Goal: Task Accomplishment & Management: Use online tool/utility

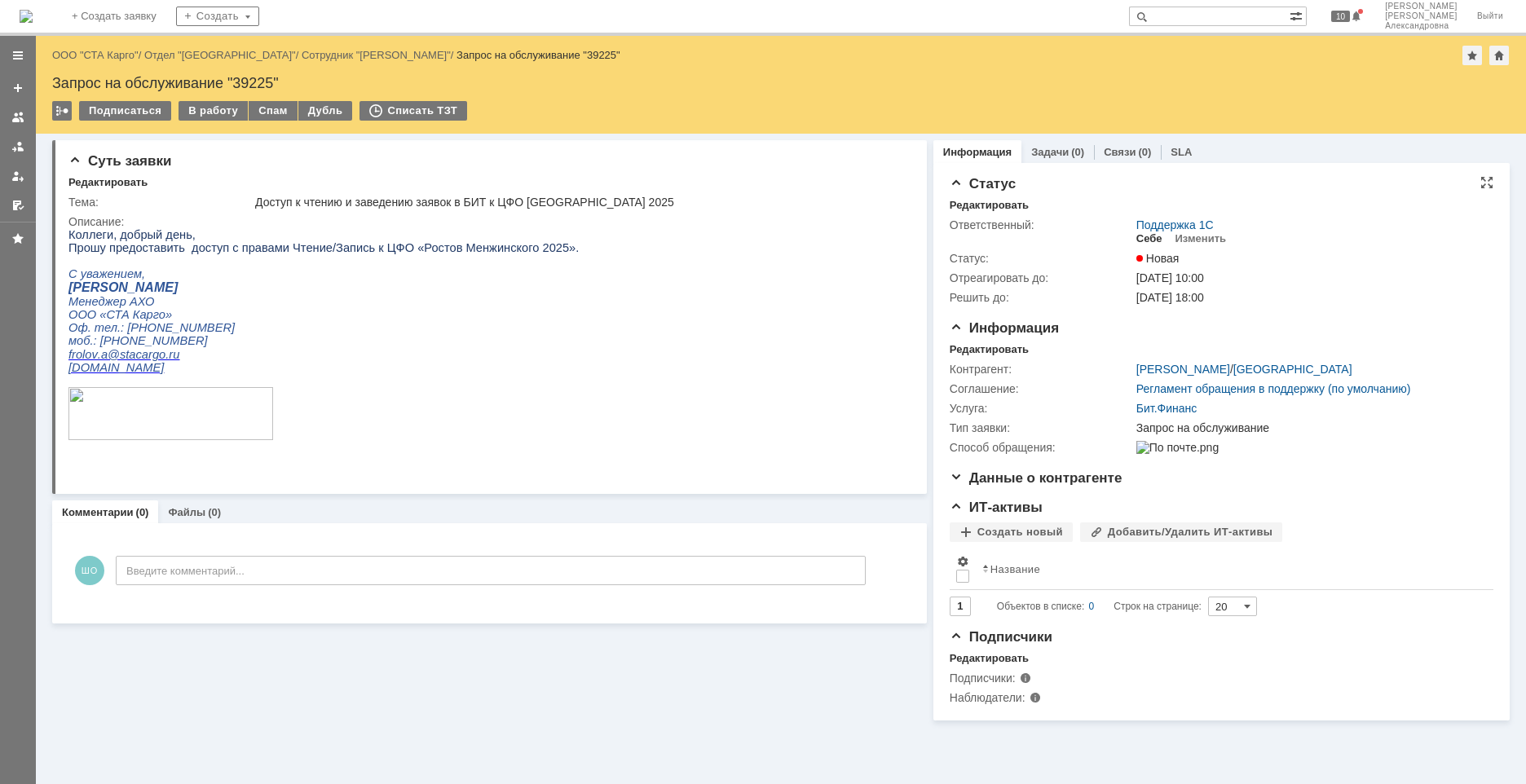
click at [1074, 237] on div "Себе" at bounding box center [1148, 238] width 26 height 13
click at [205, 111] on div "В работу" at bounding box center [213, 111] width 69 height 19
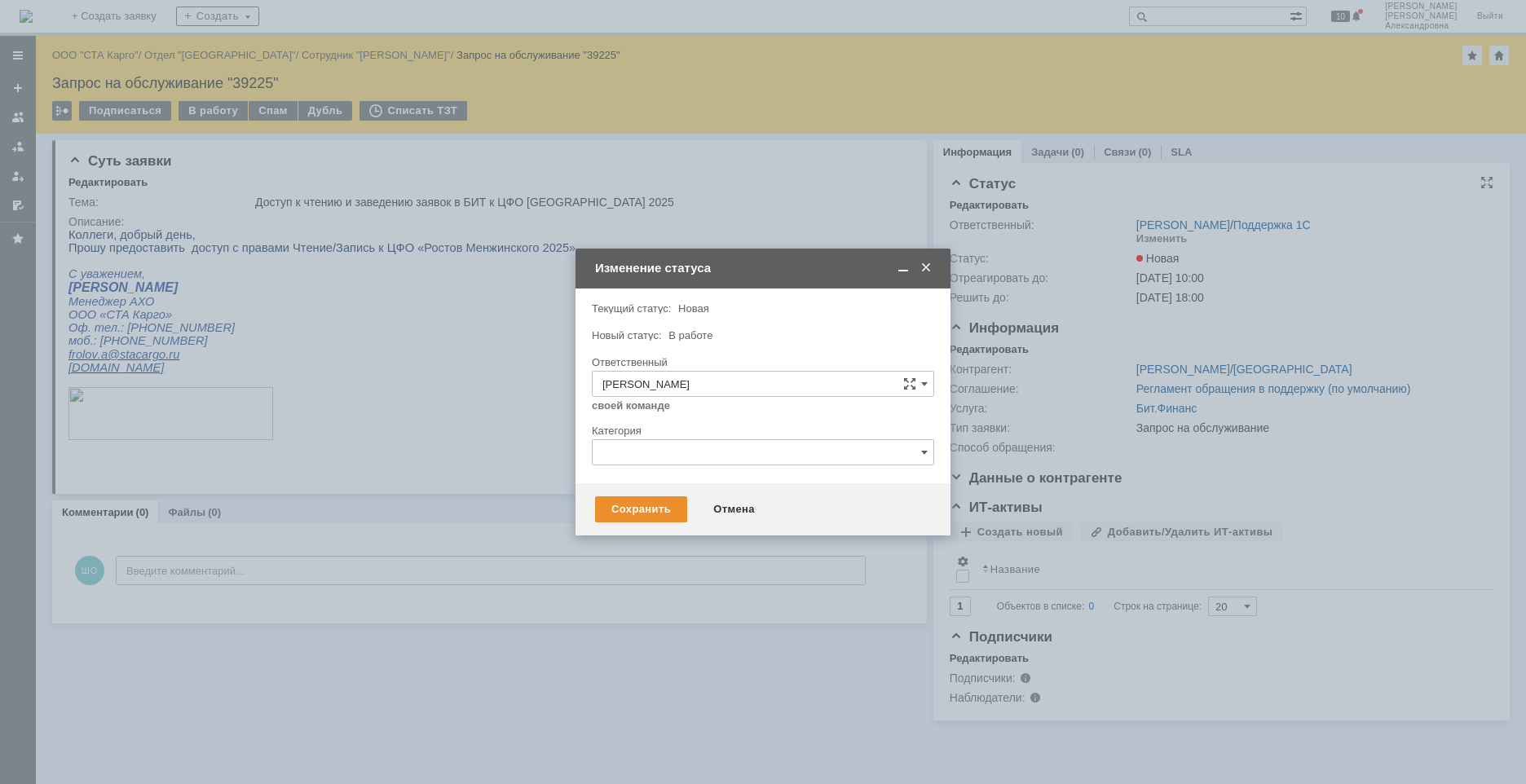
click at [637, 433] on div "Категория" at bounding box center [761, 431] width 339 height 11
click at [643, 448] on input "text" at bounding box center [763, 452] width 342 height 26
click at [650, 529] on span "Изменение" at bounding box center [763, 536] width 321 height 13
click at [634, 498] on div "Сохранить" at bounding box center [642, 508] width 92 height 26
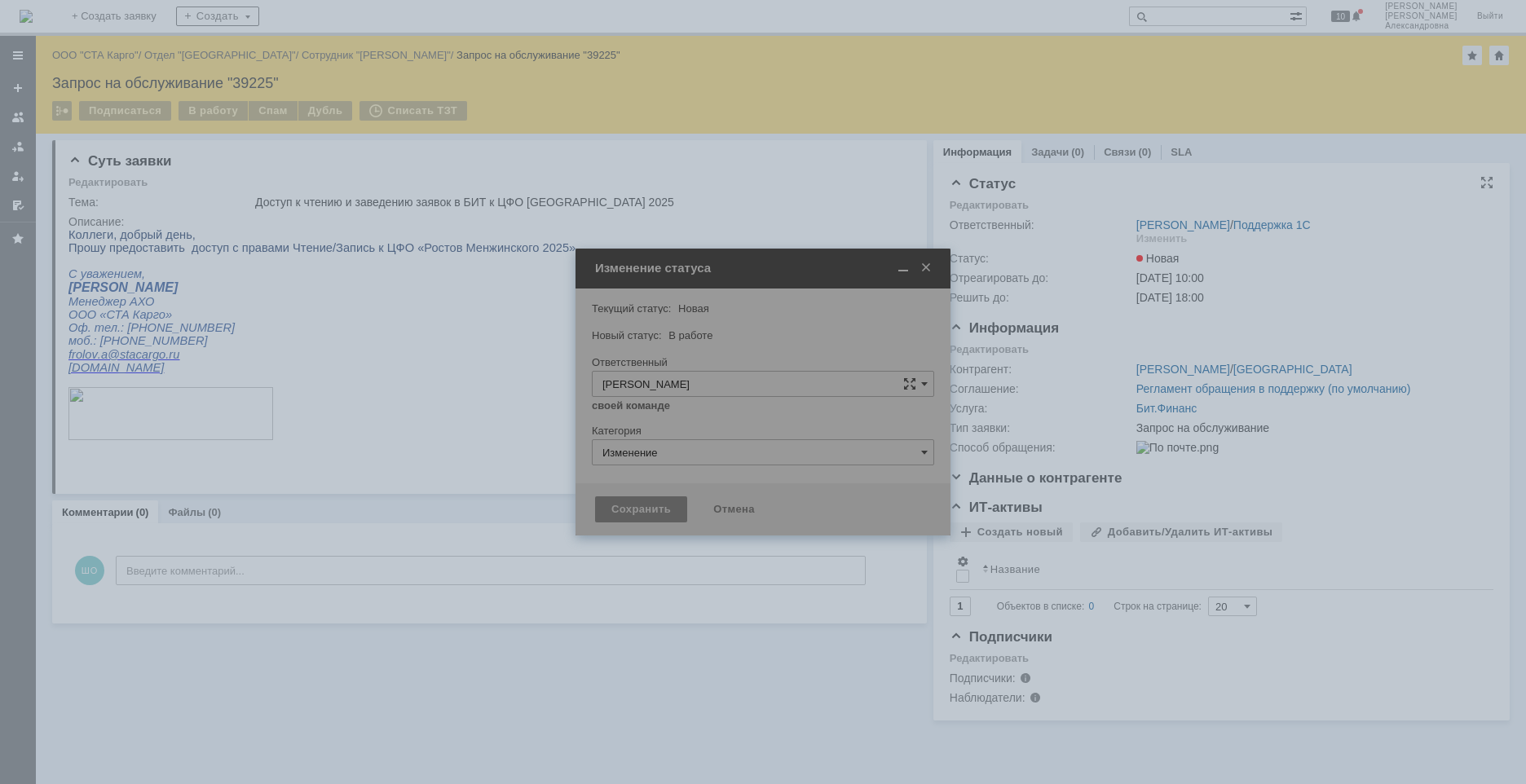
type input "Изменение"
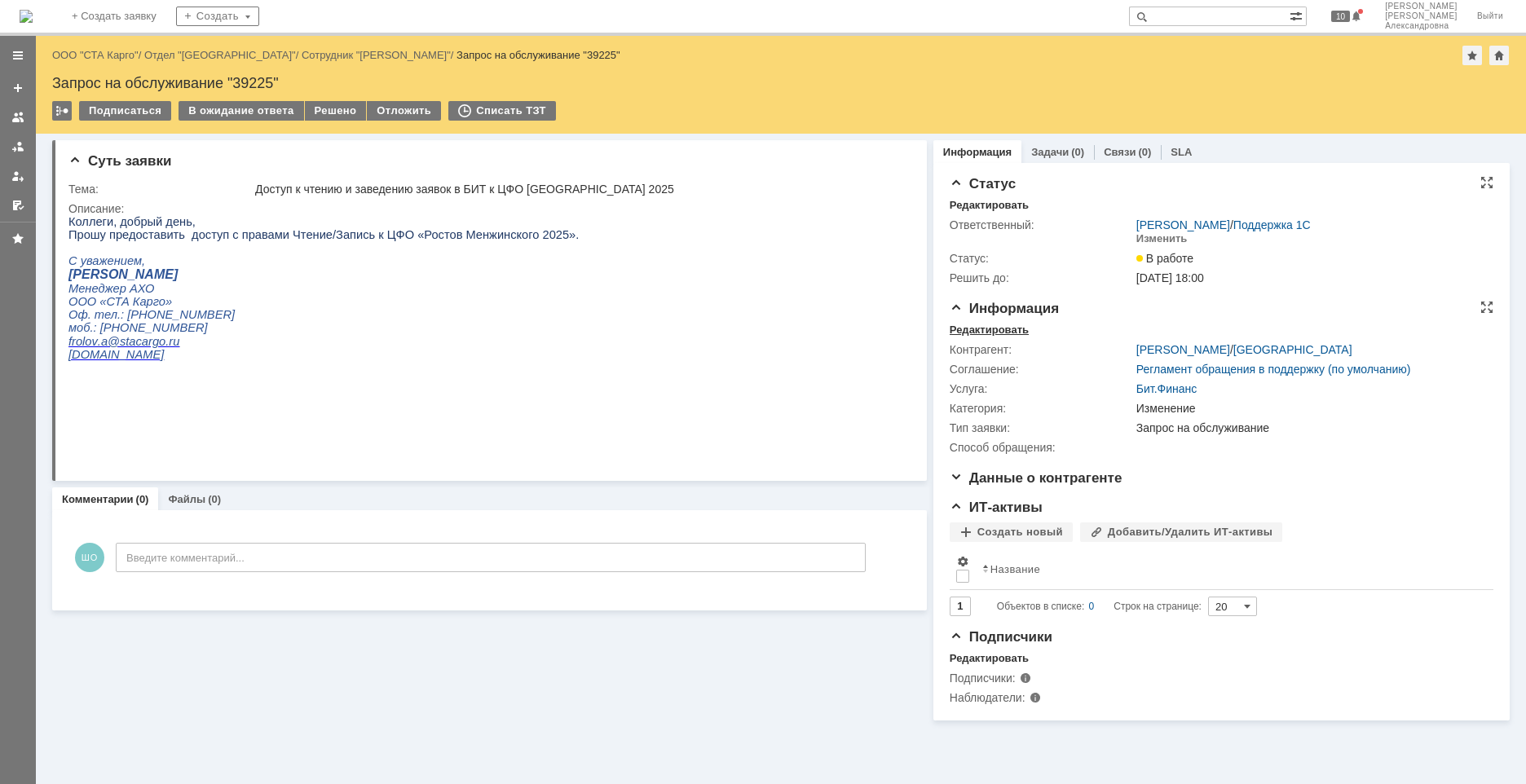
click at [1001, 332] on div "Редактировать" at bounding box center [989, 330] width 79 height 13
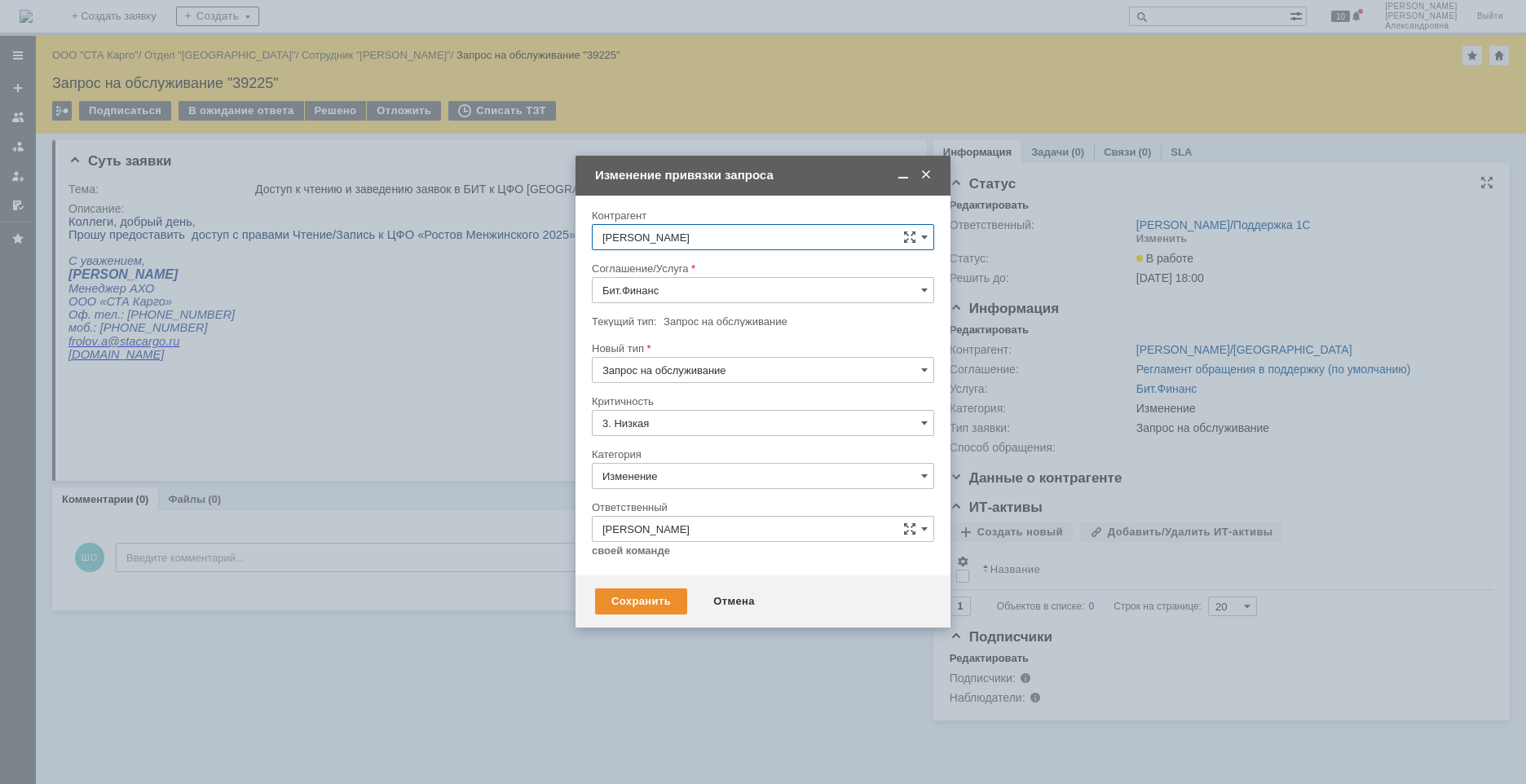
click at [930, 177] on span at bounding box center [926, 175] width 16 height 15
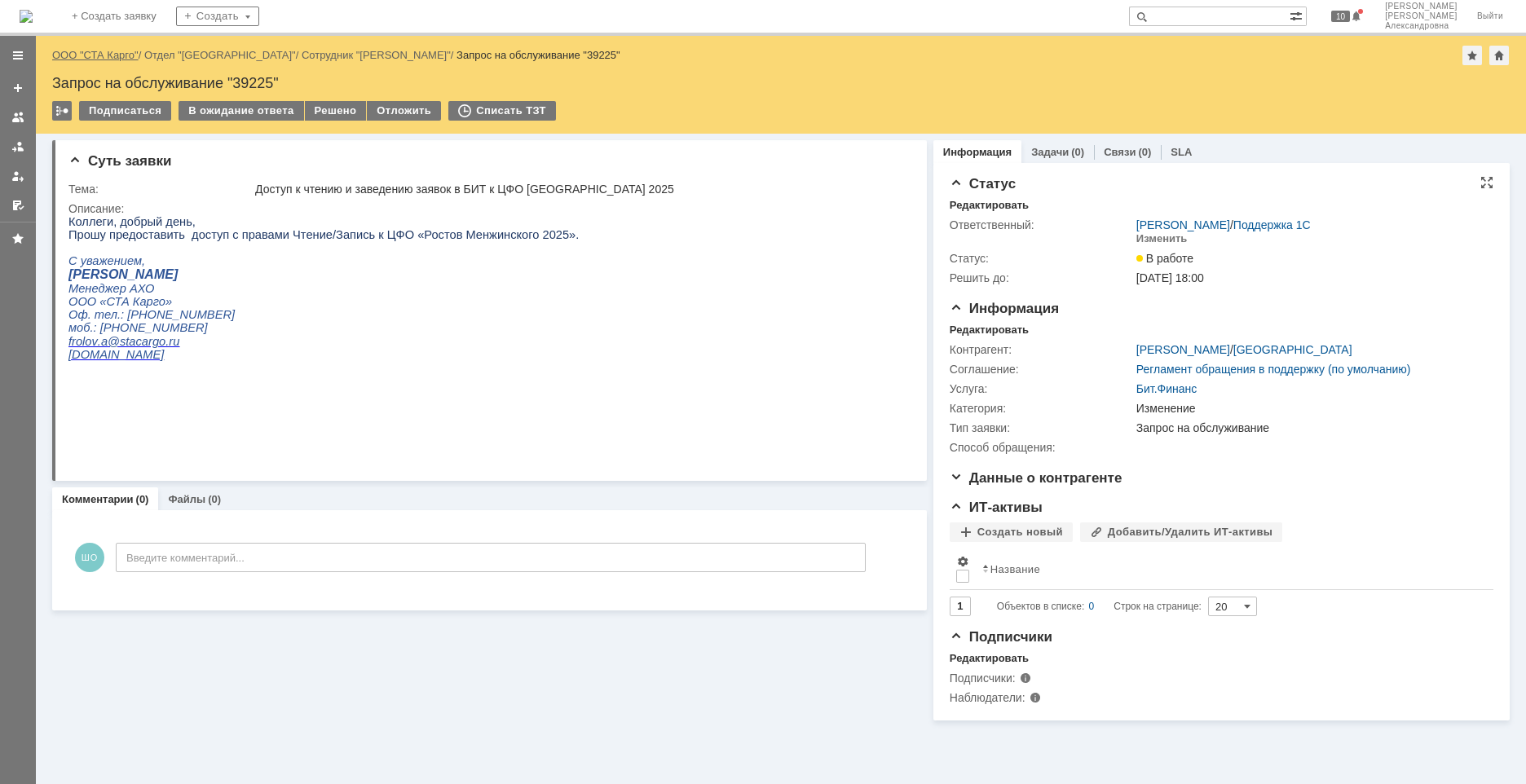
click at [82, 50] on link "ООО "СТА Карго"" at bounding box center [96, 55] width 87 height 12
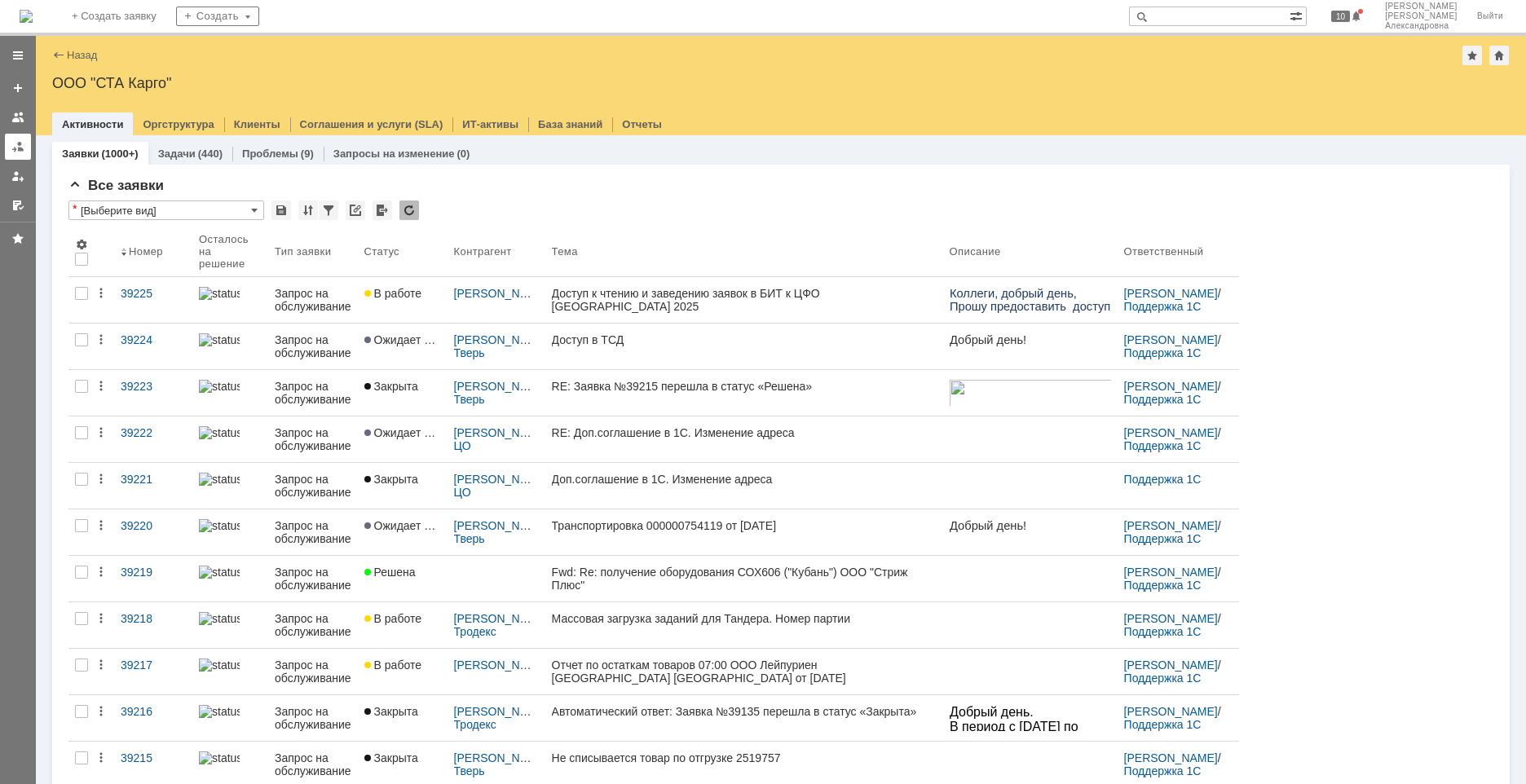
click at [29, 150] on link at bounding box center [18, 146] width 26 height 26
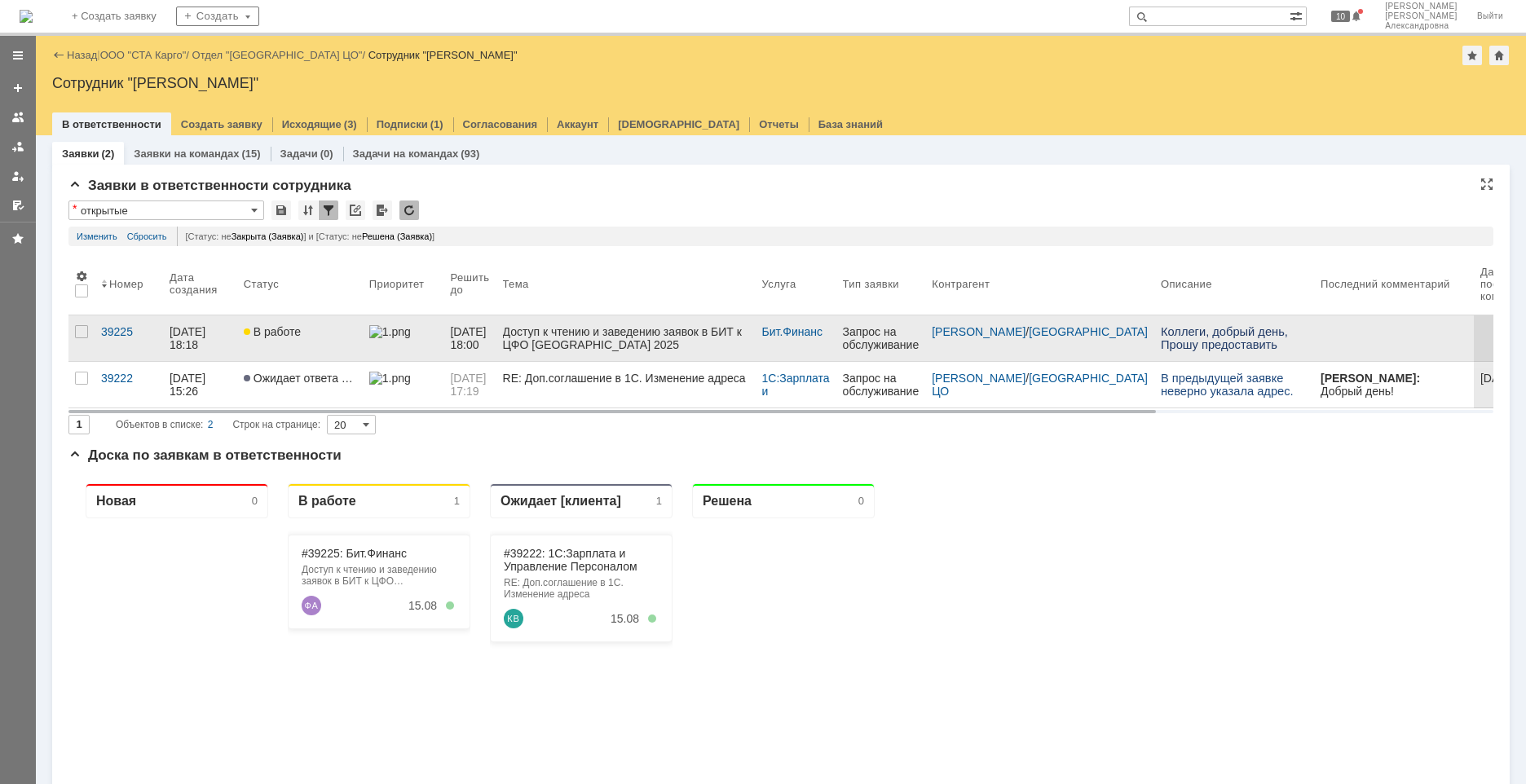
click at [284, 344] on link "В работе" at bounding box center [300, 338] width 126 height 46
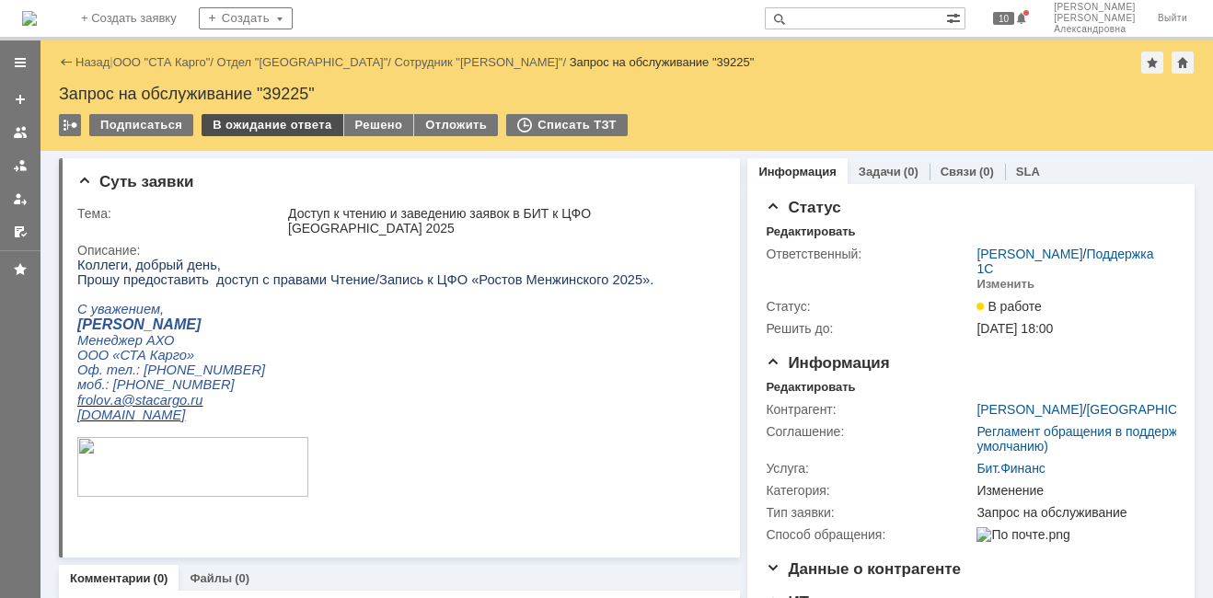
click at [288, 124] on div "В ожидание ответа" at bounding box center [271, 125] width 141 height 22
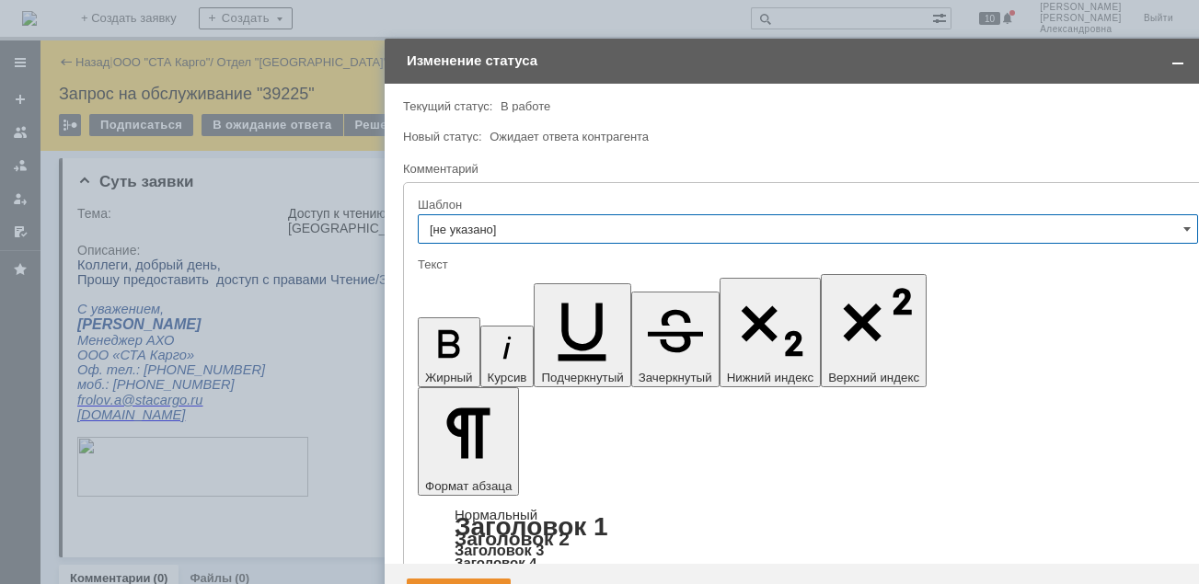
drag, startPoint x: 476, startPoint y: 24, endPoint x: 660, endPoint y: 14, distance: 184.3
click at [661, 52] on div "Изменение статуса" at bounding box center [810, 60] width 806 height 17
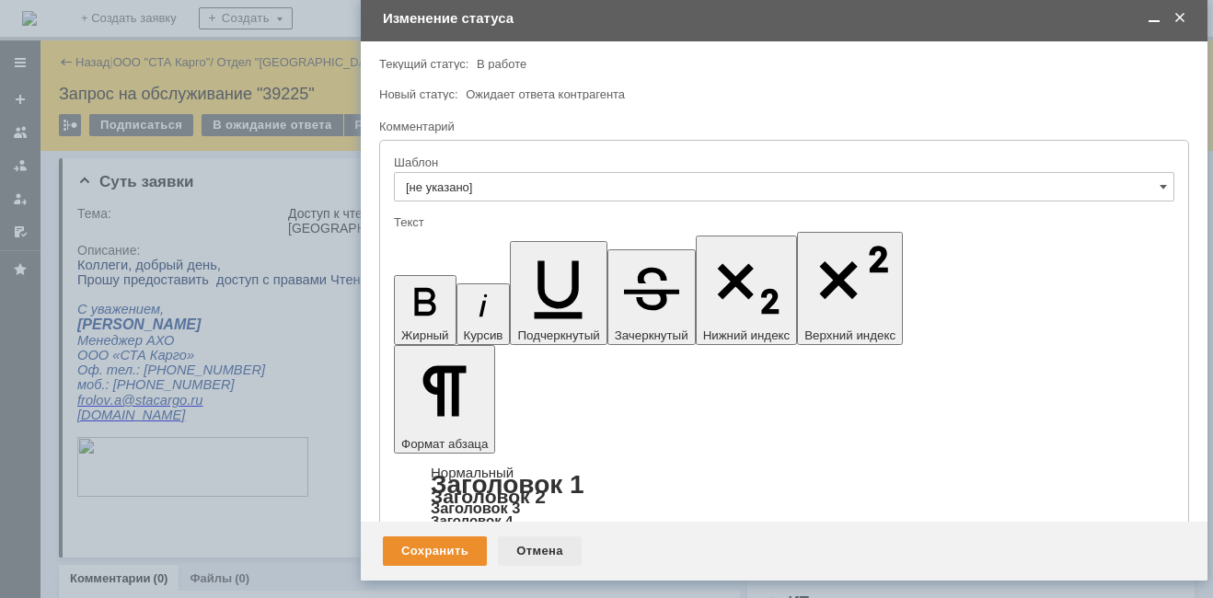
click at [552, 543] on div "Отмена" at bounding box center [540, 550] width 84 height 29
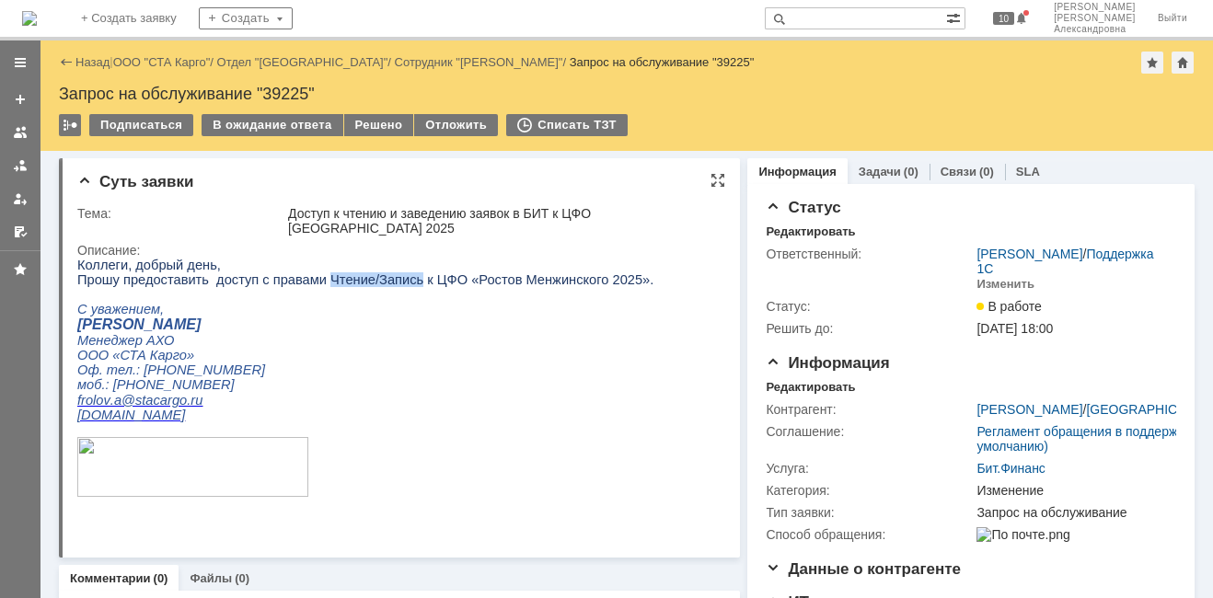
drag, startPoint x: 392, startPoint y: 282, endPoint x: 308, endPoint y: 284, distance: 83.7
click at [308, 284] on span "Прошу предоставить доступ с правами Чтение/Запись к ЦФО «Ростов Менжинского 202…" at bounding box center [365, 279] width 576 height 15
copy span "Чтение/Запись"
click at [284, 118] on div "В ожидание ответа" at bounding box center [271, 125] width 141 height 22
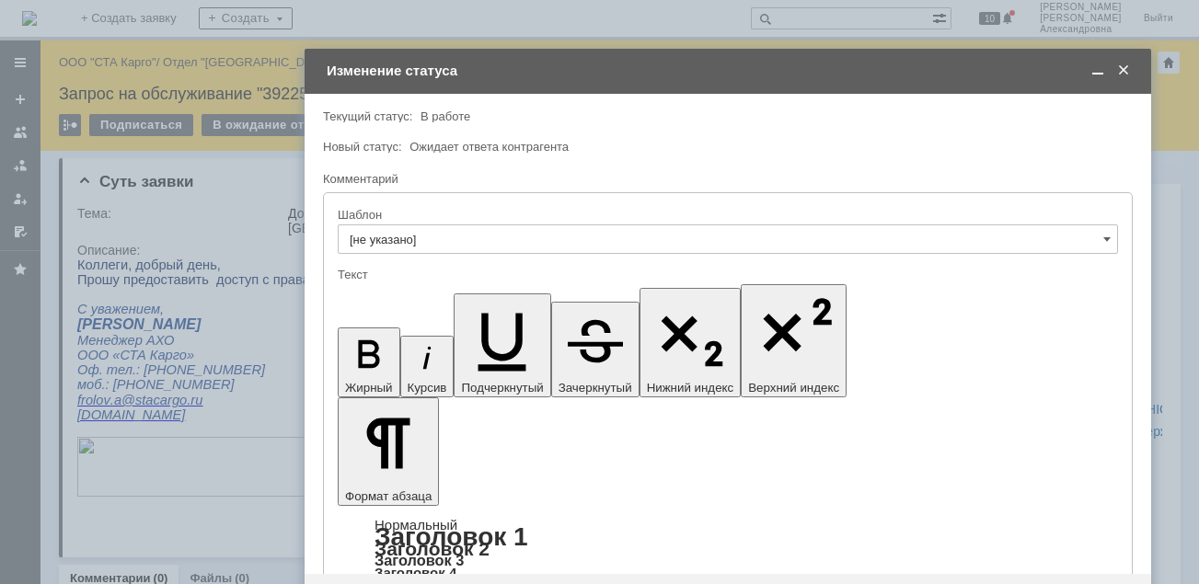
drag, startPoint x: 646, startPoint y: 40, endPoint x: 692, endPoint y: 40, distance: 46.0
click at [728, 63] on div "Изменение статуса" at bounding box center [730, 71] width 806 height 17
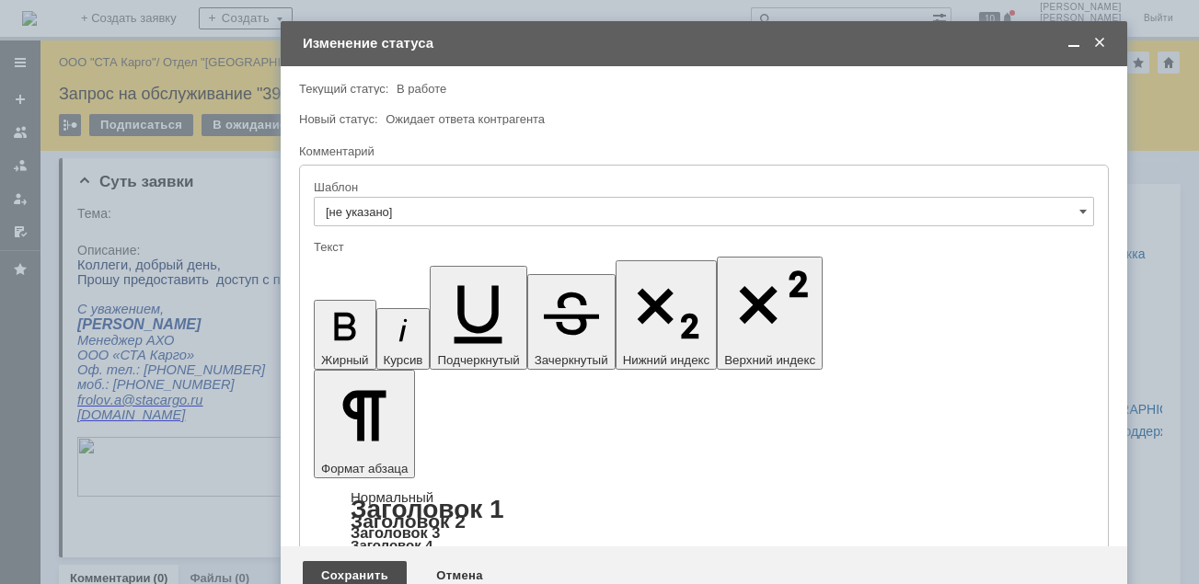
click at [362, 572] on div "Сохранить" at bounding box center [355, 575] width 104 height 29
